Goal: Find specific page/section: Find specific page/section

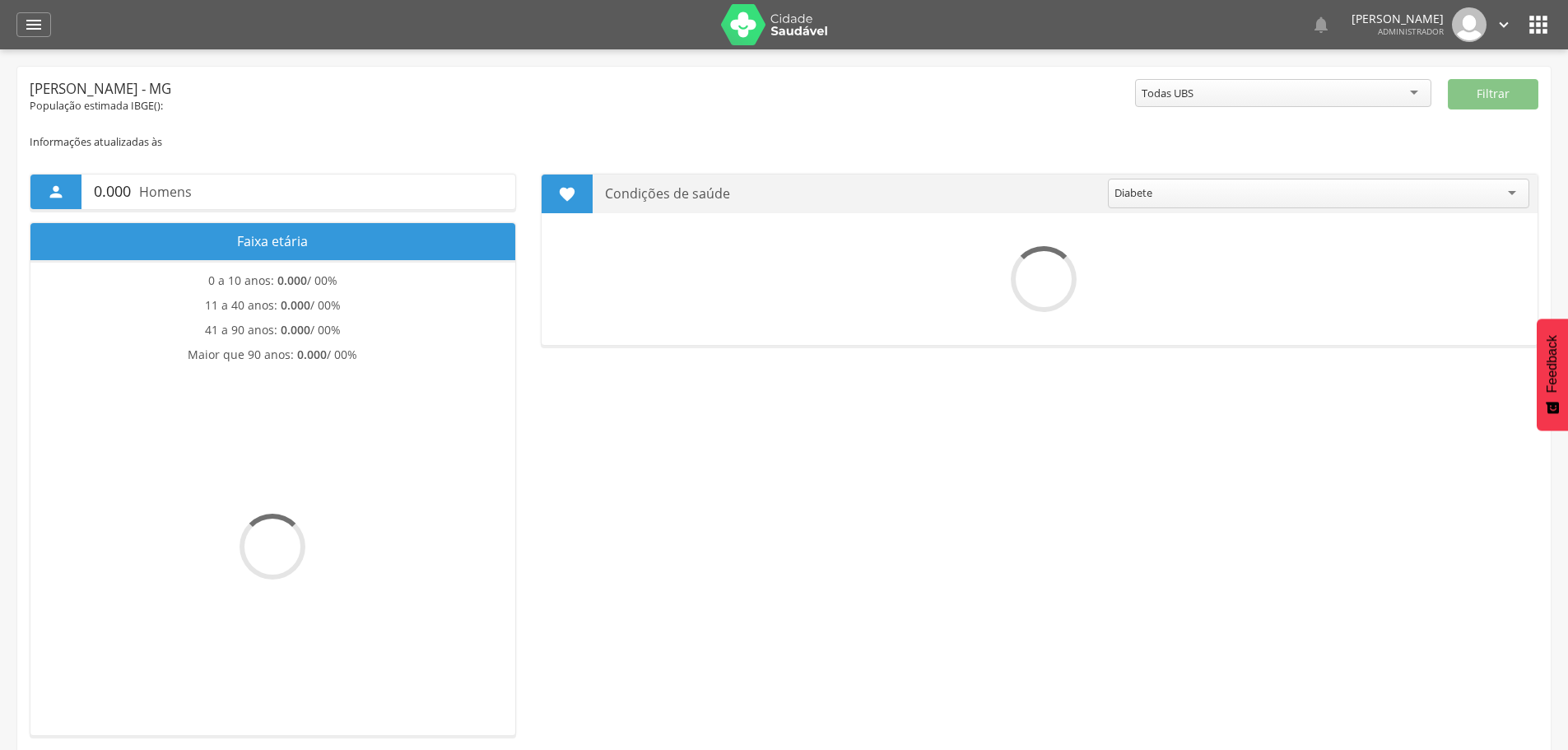
click at [30, 24] on icon "" at bounding box center [33, 24] width 19 height 19
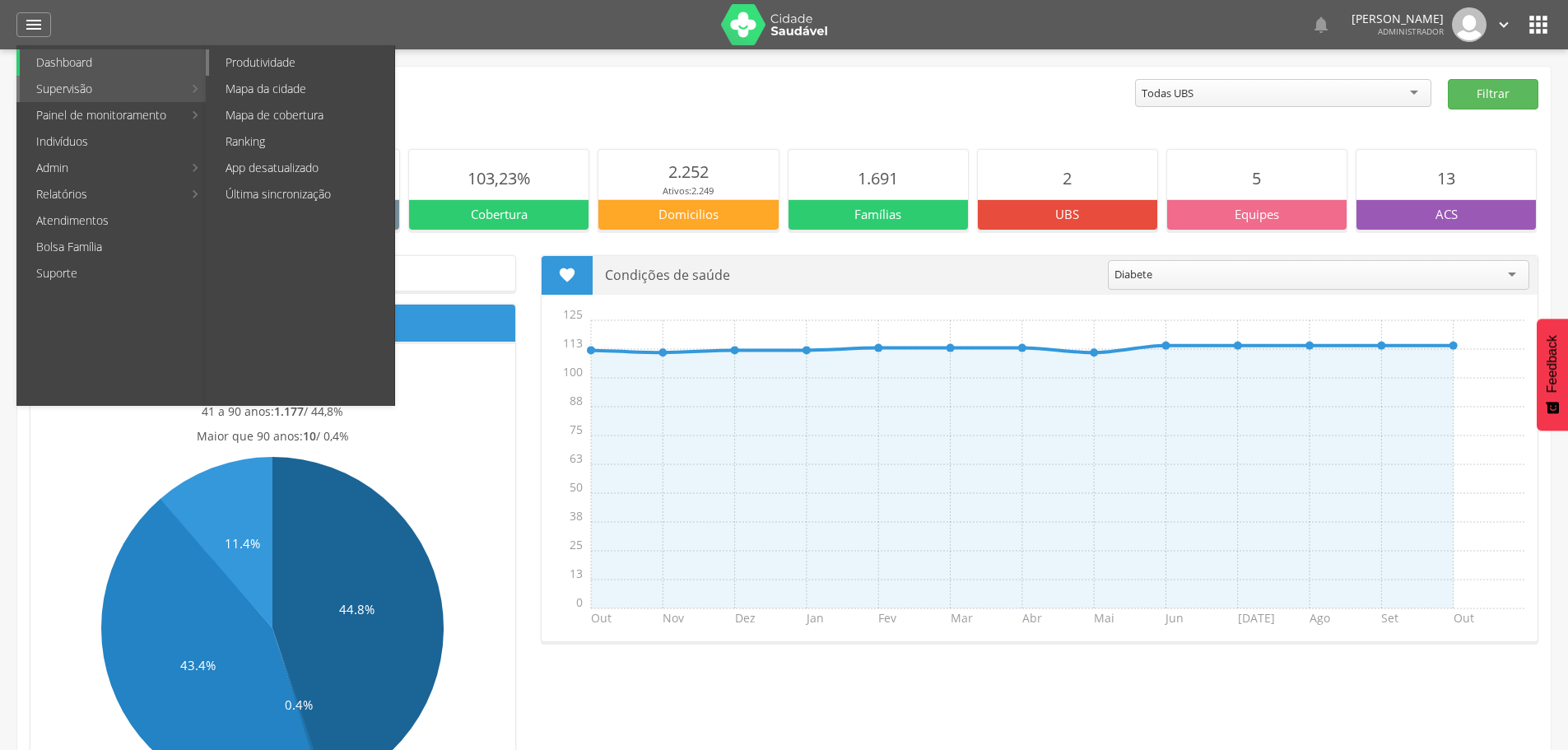
click at [251, 60] on link "Produtividade" at bounding box center [302, 63] width 185 height 27
type input "**********"
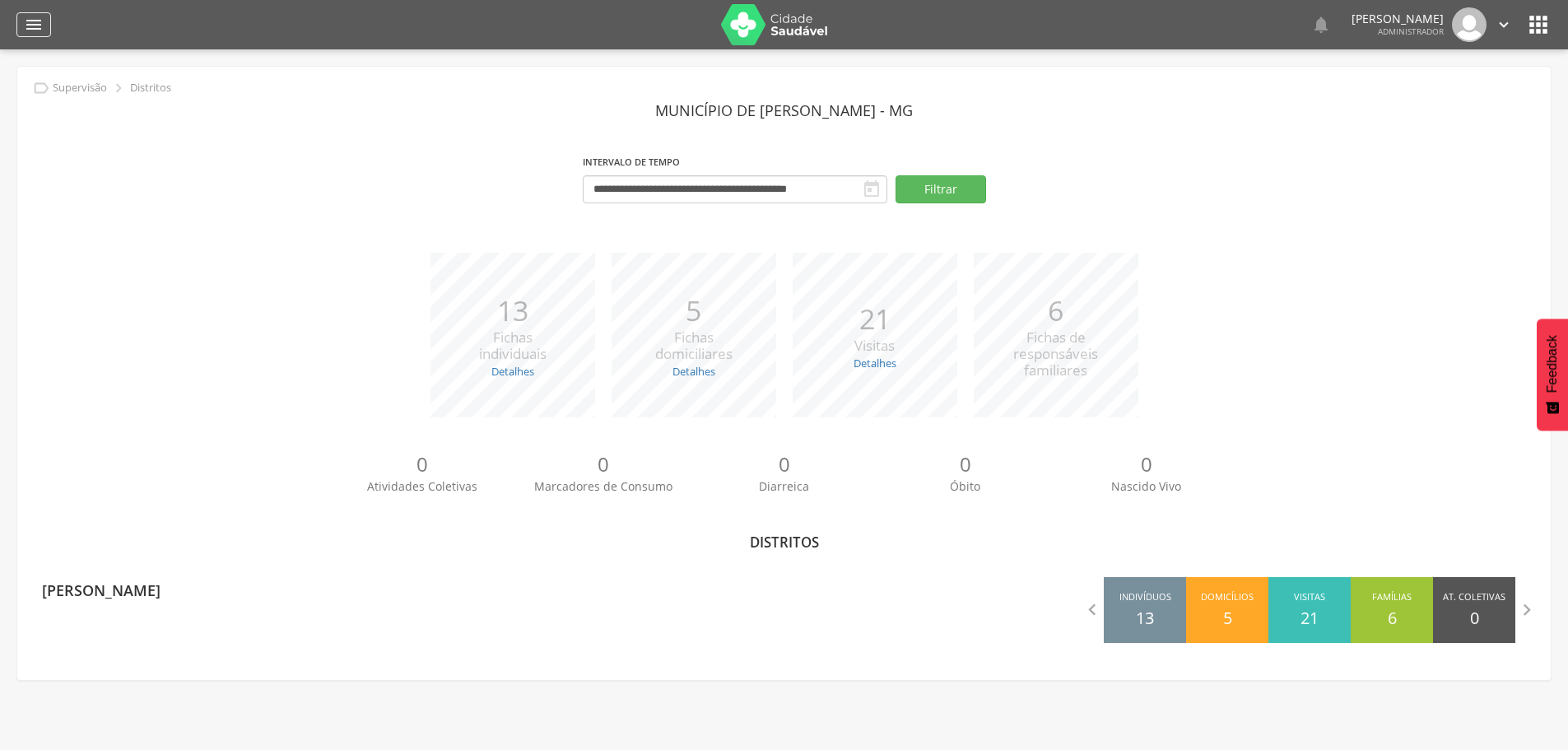
click at [22, 18] on div "" at bounding box center [33, 24] width 34 height 25
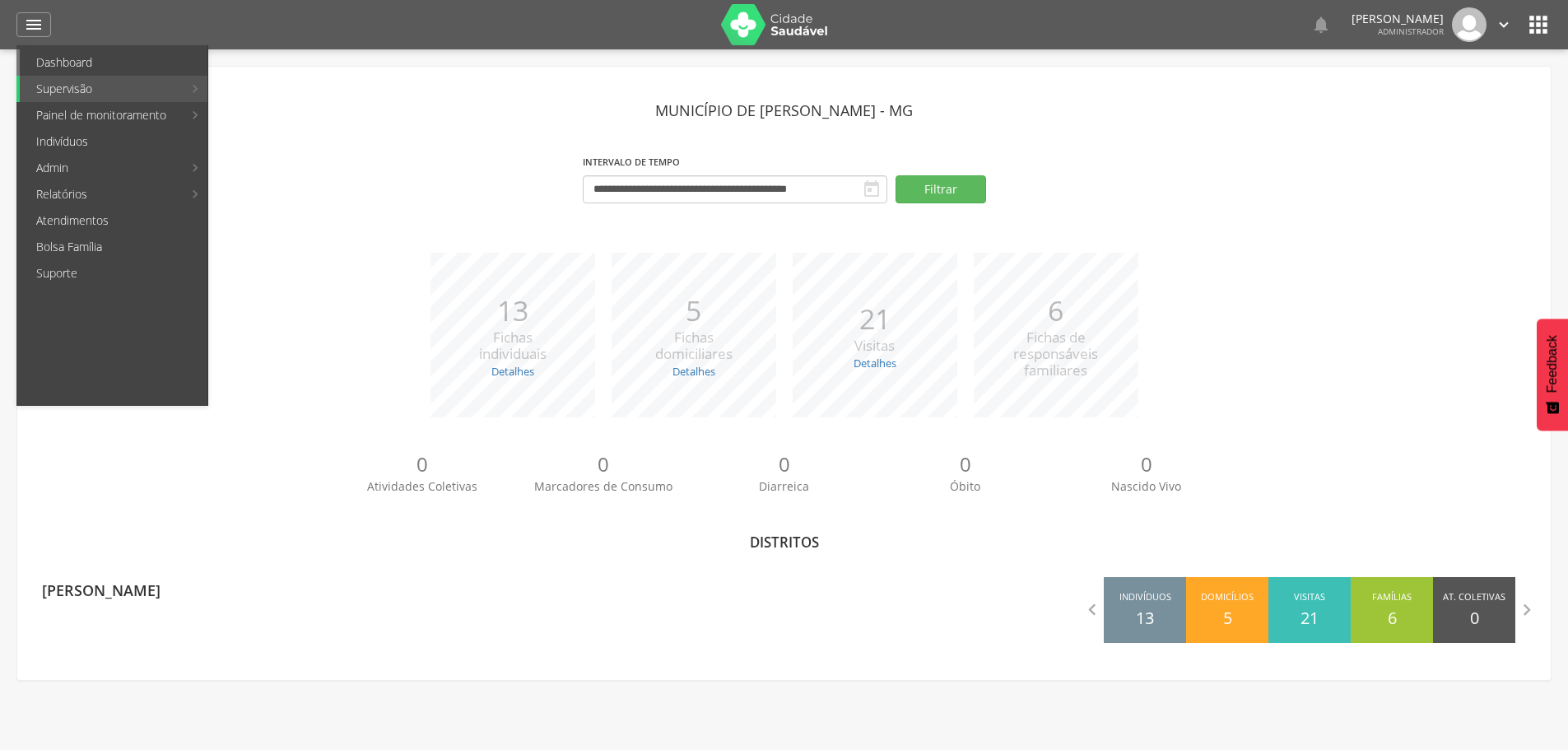
click at [98, 64] on link "Dashboard" at bounding box center [113, 63] width 187 height 27
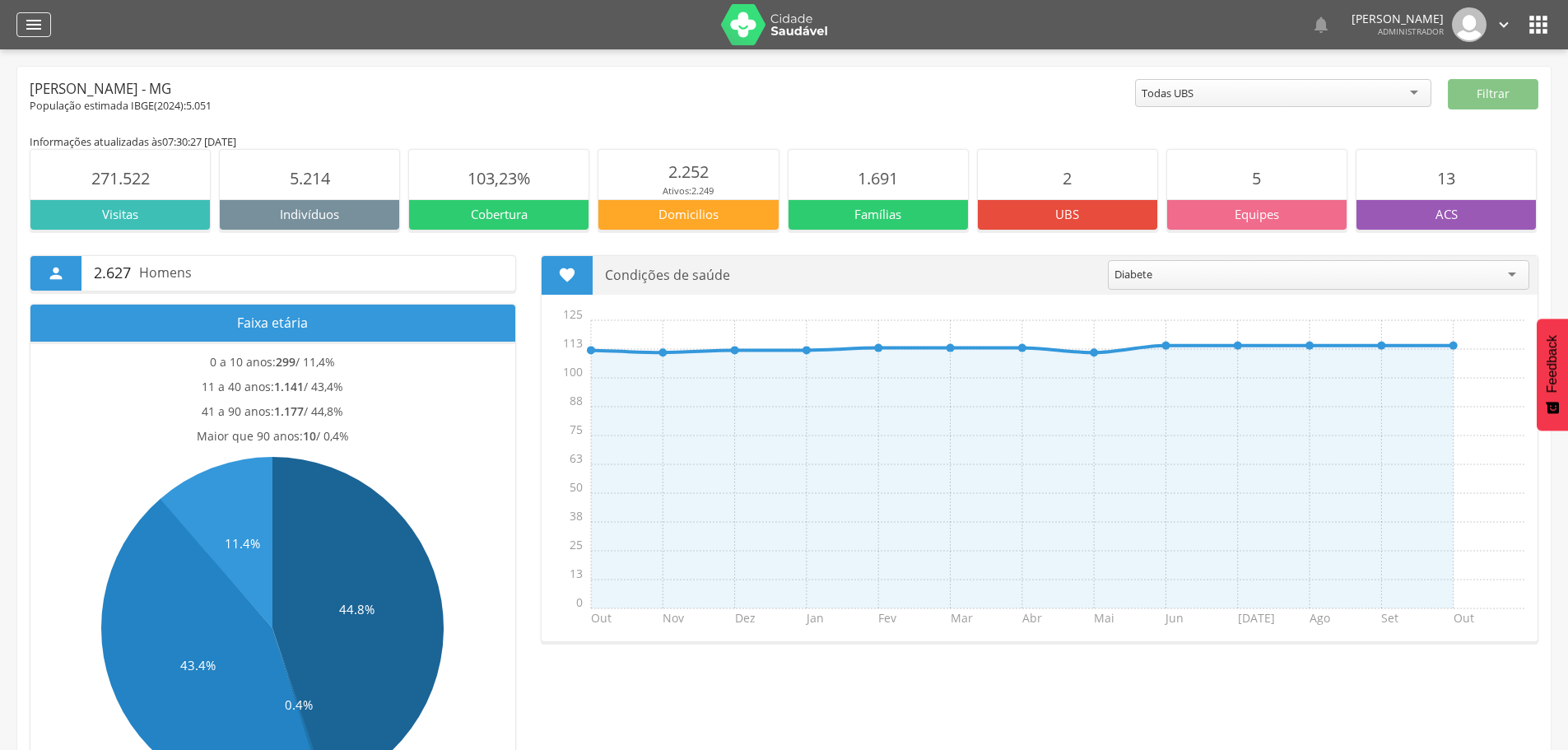
click at [28, 19] on icon "" at bounding box center [33, 24] width 19 height 19
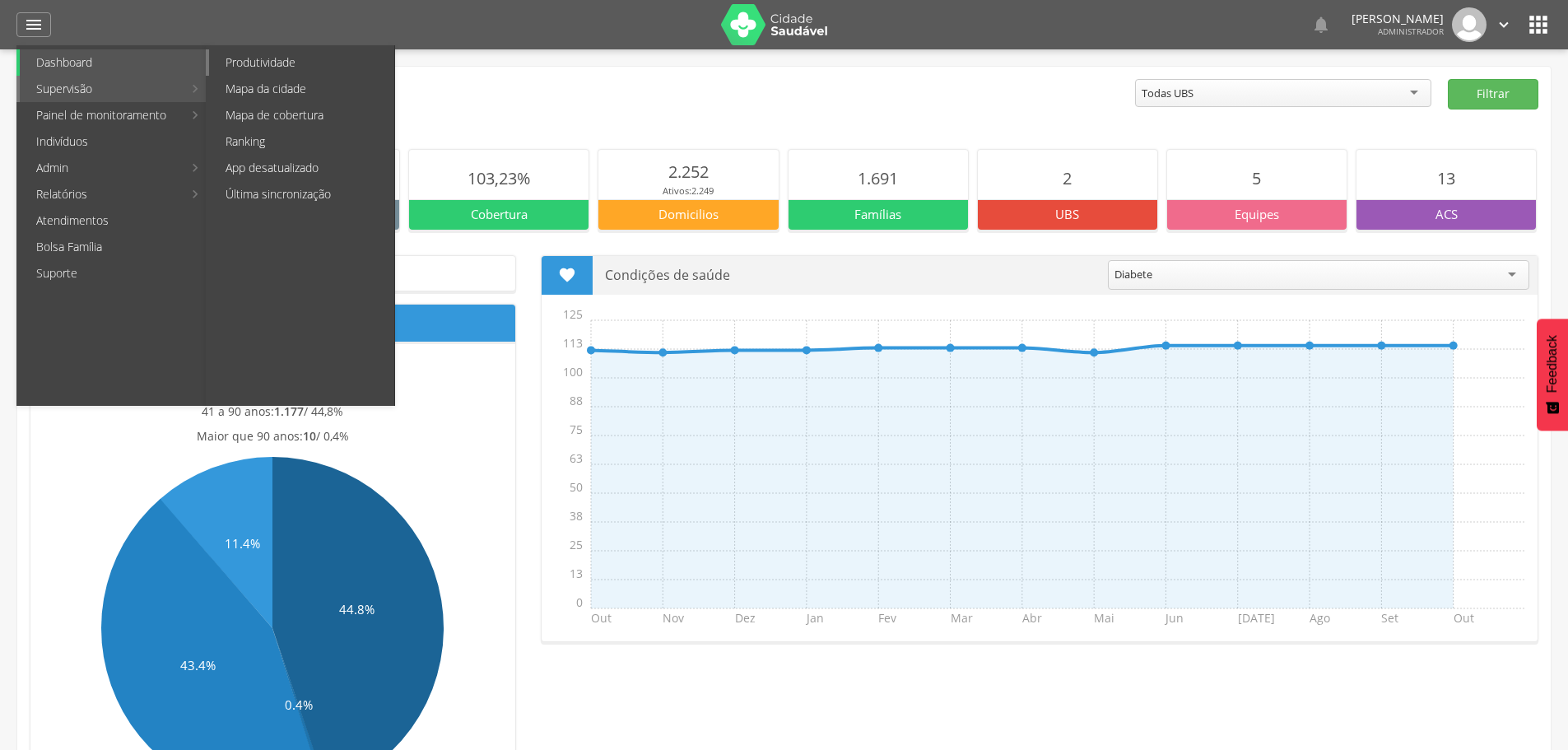
click at [272, 63] on link "Produtividade" at bounding box center [302, 63] width 185 height 27
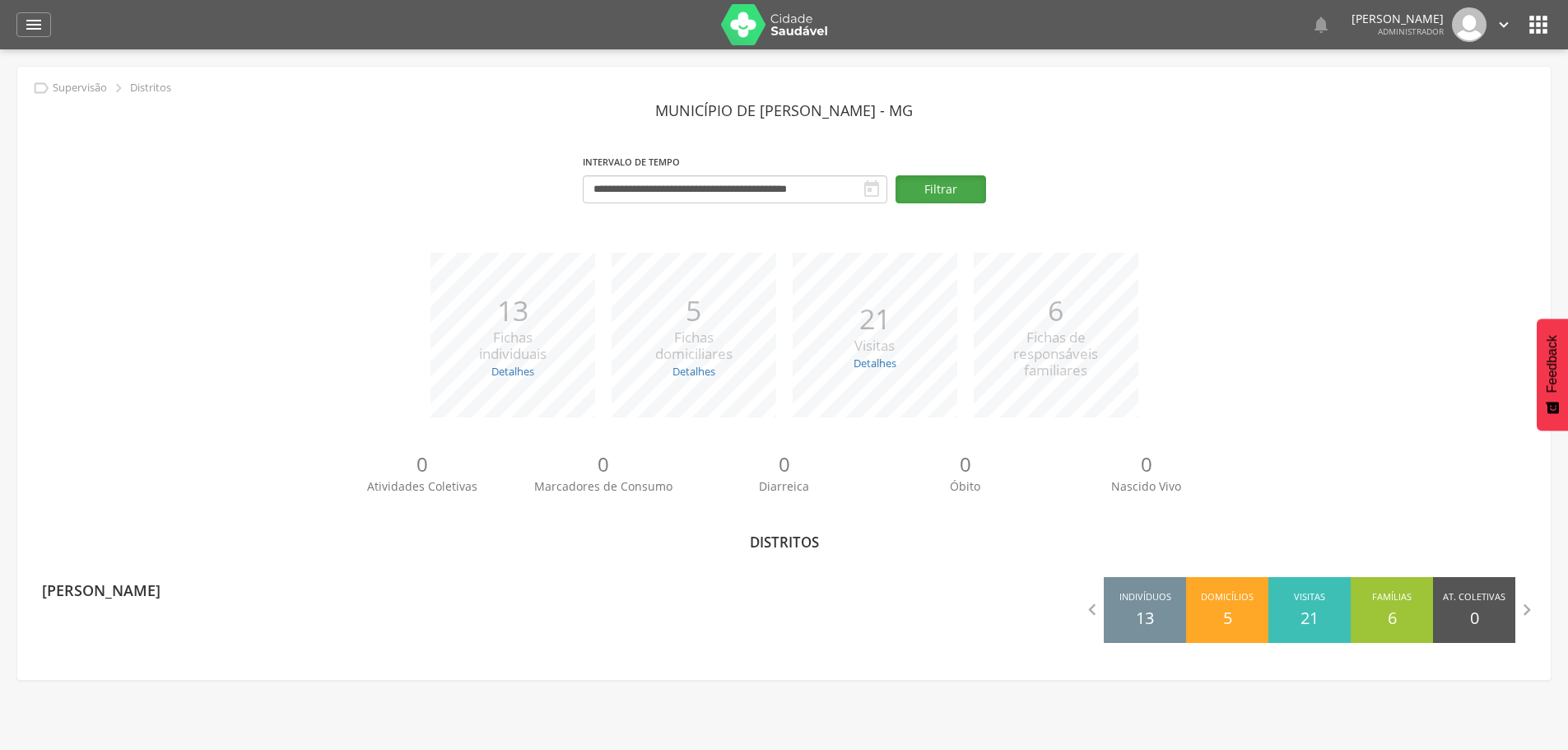
click at [967, 192] on button "Filtrar" at bounding box center [941, 189] width 90 height 28
click at [37, 28] on icon "" at bounding box center [33, 24] width 19 height 19
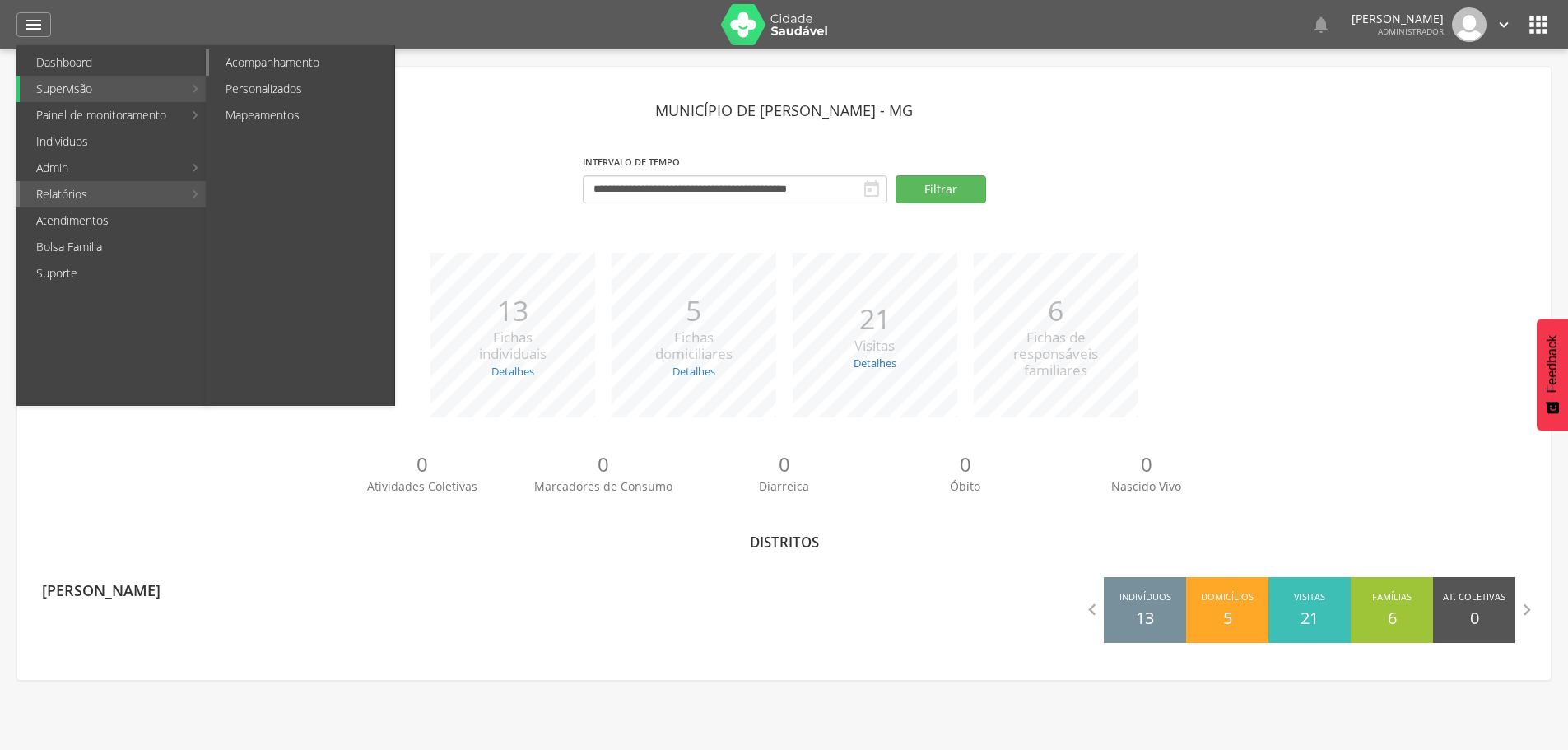
click at [301, 58] on link "Acompanhamento" at bounding box center [302, 63] width 185 height 27
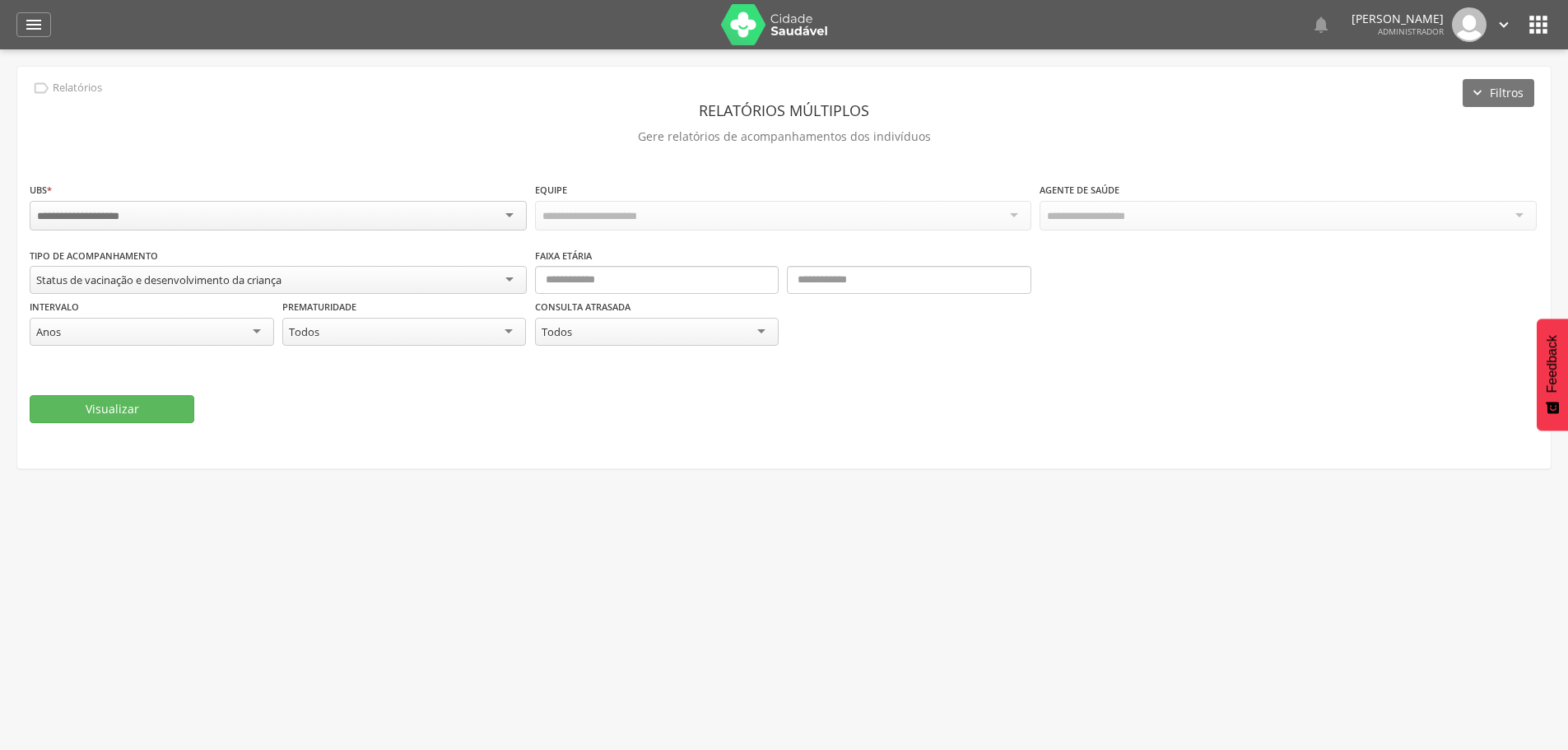
click at [1548, 27] on icon "" at bounding box center [1538, 24] width 27 height 27
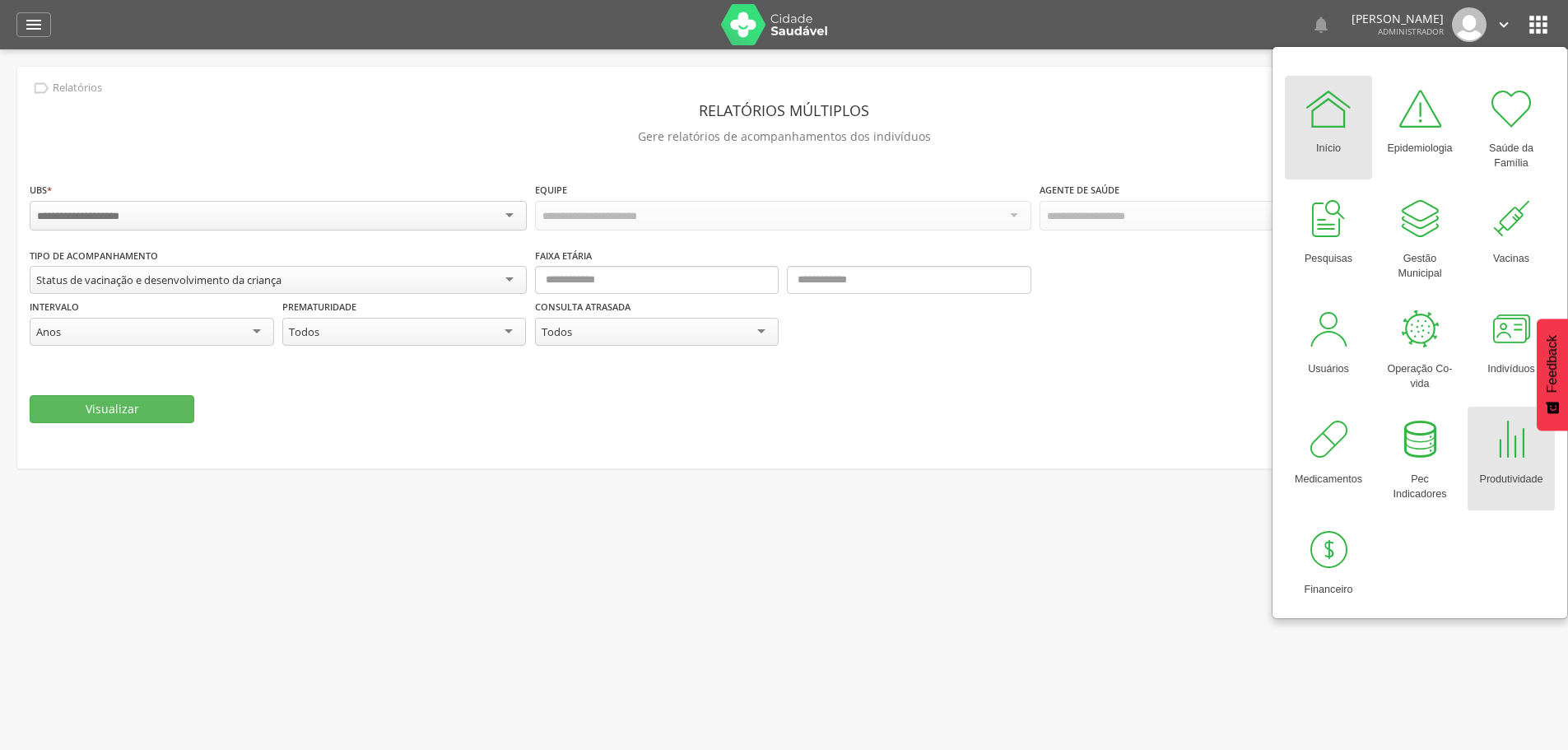
click at [1515, 461] on div at bounding box center [1512, 440] width 50 height 50
